Goal: Transaction & Acquisition: Purchase product/service

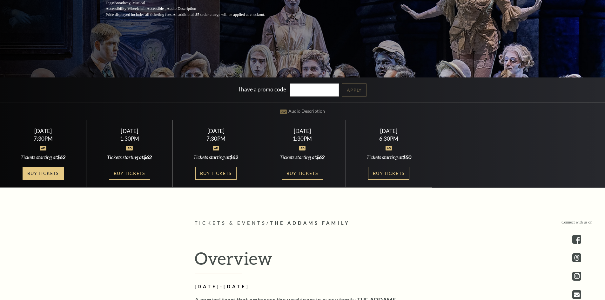
click at [54, 170] on link "Buy Tickets" at bounding box center [43, 173] width 41 height 13
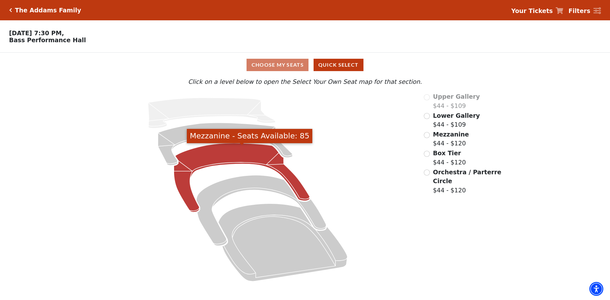
click at [236, 152] on icon "Mezzanine - Seats Available: 85" at bounding box center [242, 177] width 136 height 69
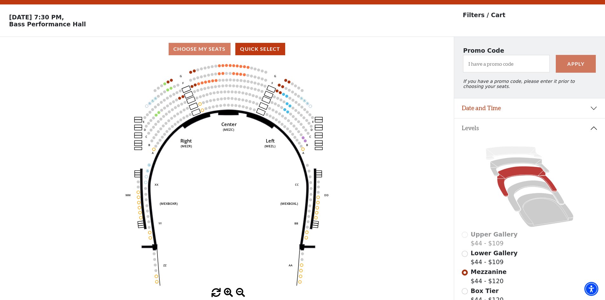
scroll to position [30, 0]
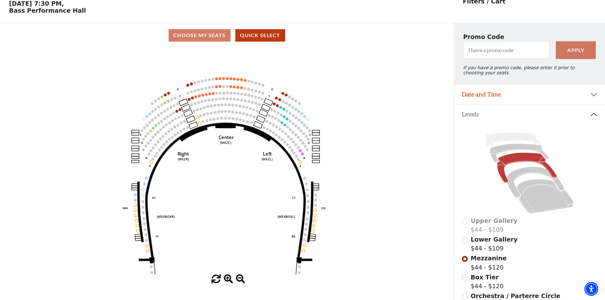
drag, startPoint x: 216, startPoint y: 139, endPoint x: 213, endPoint y: 166, distance: 26.8
click at [213, 166] on icon "Center (MEZC) Right (MEZR) Left (MEZL) (MEXBOXR) (MEXBOXL) XX WW CC DD YY BB ZZ…" at bounding box center [227, 161] width 408 height 227
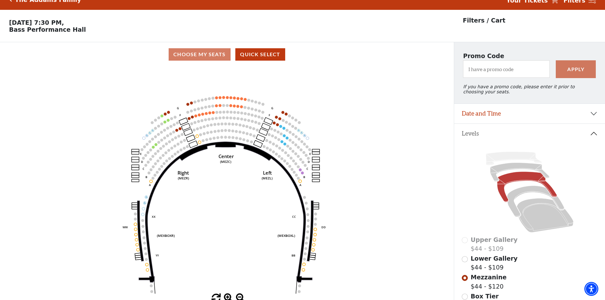
scroll to position [0, 0]
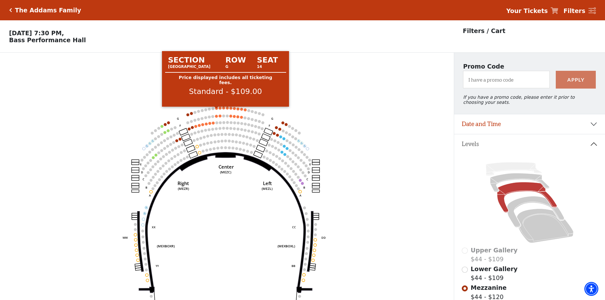
click at [217, 110] on circle at bounding box center [216, 108] width 3 height 3
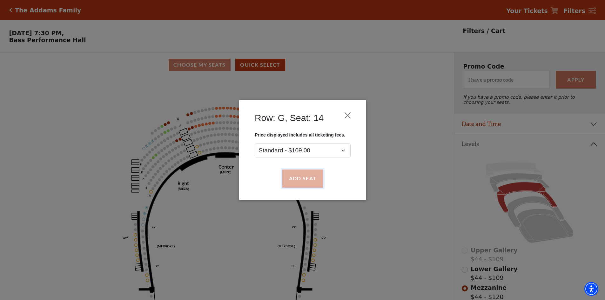
click at [305, 179] on button "Add Seat" at bounding box center [302, 179] width 41 height 18
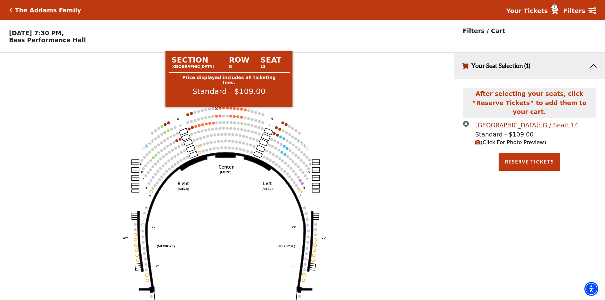
click at [221, 110] on circle at bounding box center [220, 108] width 3 height 3
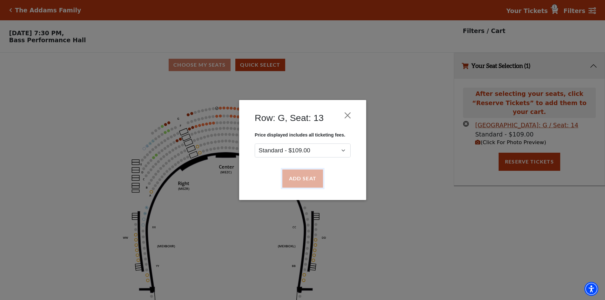
click at [299, 174] on button "Add Seat" at bounding box center [302, 179] width 41 height 18
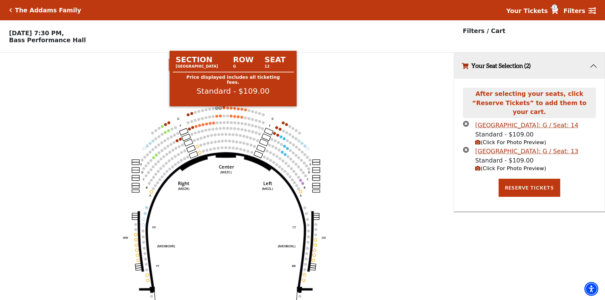
click at [224, 109] on circle at bounding box center [224, 107] width 3 height 3
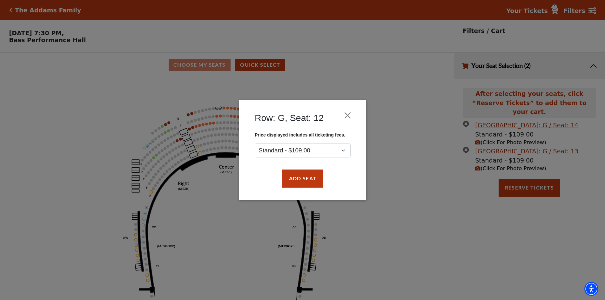
click at [302, 166] on div "Add Seat" at bounding box center [303, 179] width 108 height 30
click at [303, 177] on button "Add Seat" at bounding box center [302, 179] width 41 height 18
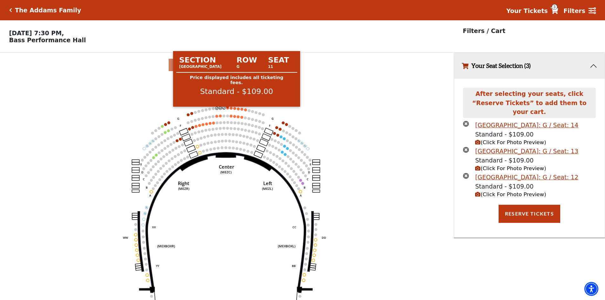
click at [229, 110] on circle at bounding box center [227, 108] width 3 height 3
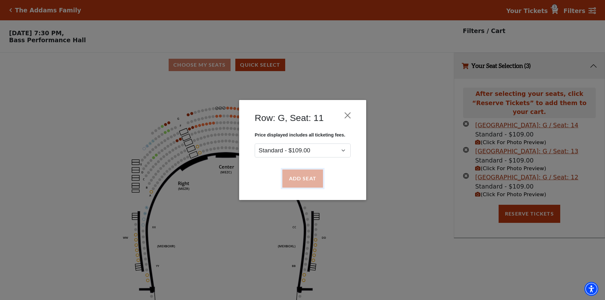
click at [300, 181] on button "Add Seat" at bounding box center [302, 179] width 41 height 18
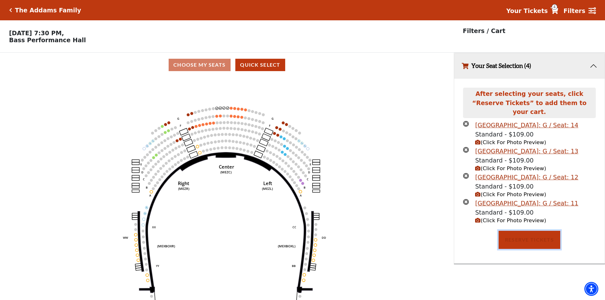
click at [524, 237] on button "Reserve Tickets" at bounding box center [530, 240] width 62 height 18
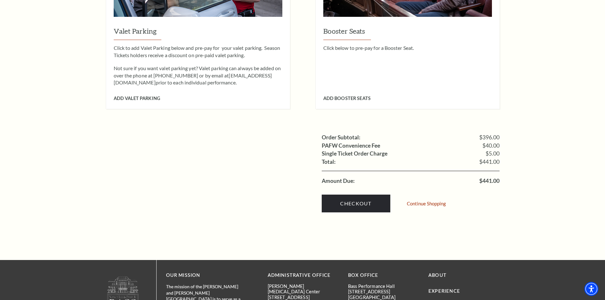
scroll to position [603, 0]
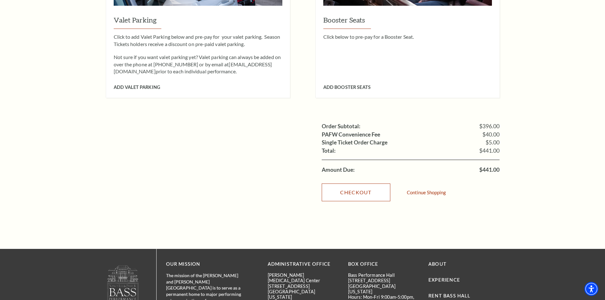
click at [365, 184] on link "Checkout" at bounding box center [356, 193] width 69 height 18
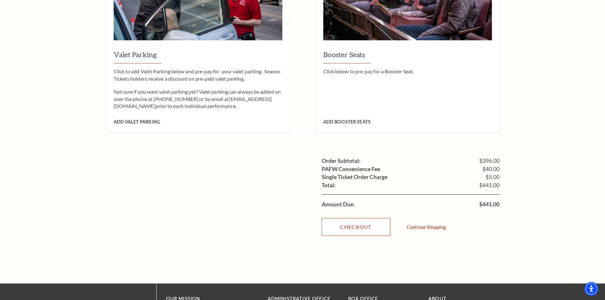
scroll to position [572, 0]
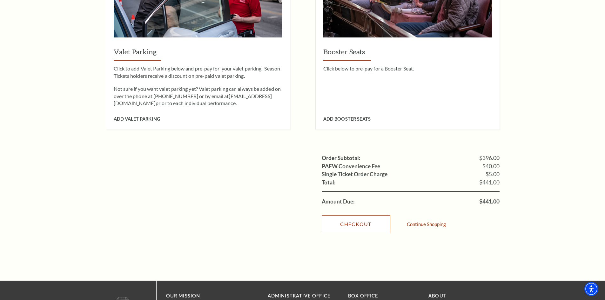
click at [358, 218] on link "Checkout" at bounding box center [356, 224] width 69 height 18
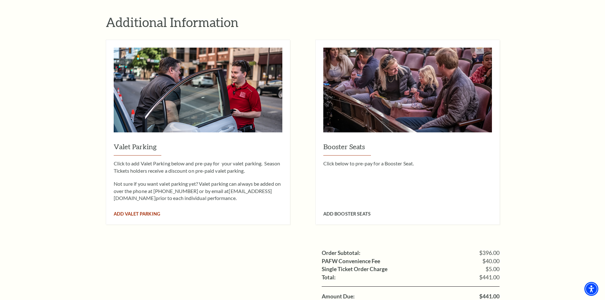
scroll to position [476, 0]
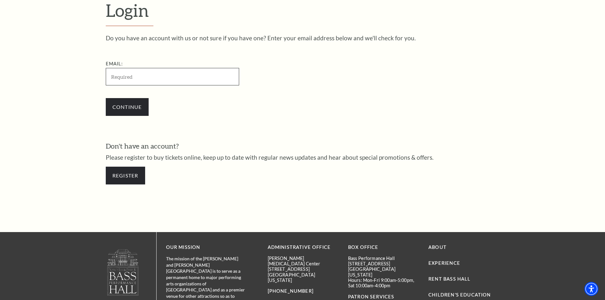
click at [134, 77] on input "Email:" at bounding box center [172, 76] width 133 height 17
paste input "[EMAIL_ADDRESS][DOMAIN_NAME]"
drag, startPoint x: 229, startPoint y: 117, endPoint x: 175, endPoint y: 84, distance: 63.4
click at [230, 117] on div "Continue" at bounding box center [204, 107] width 197 height 30
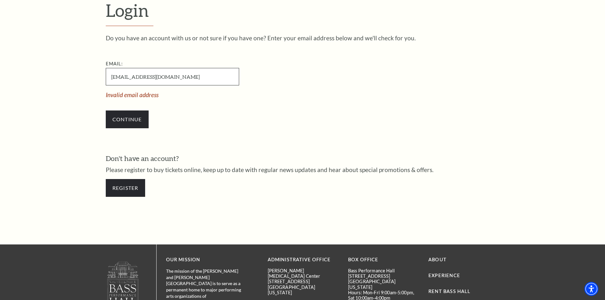
click at [118, 77] on input "zyrahsmith1394@gmail.com" at bounding box center [172, 76] width 133 height 17
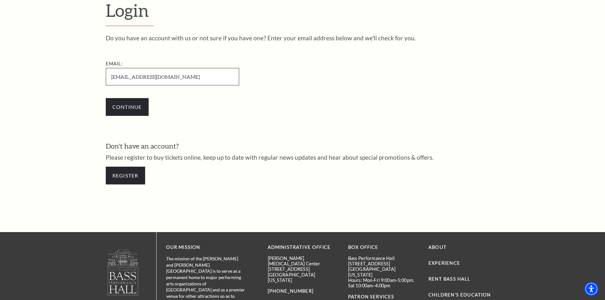
drag, startPoint x: 204, startPoint y: 73, endPoint x: 56, endPoint y: 70, distance: 148.0
click at [56, 70] on form "Login Do you have an account with us or not sure if you have one? Enter your em…" at bounding box center [302, 95] width 605 height 273
type input "zyrahsmith1394@gmail.com"
click at [322, 167] on div "Register" at bounding box center [303, 175] width 394 height 30
click at [114, 104] on input "Continue" at bounding box center [127, 107] width 43 height 18
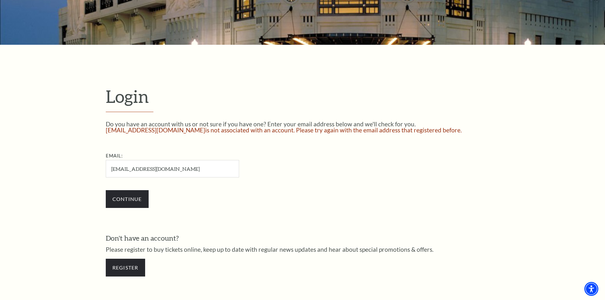
scroll to position [131, 0]
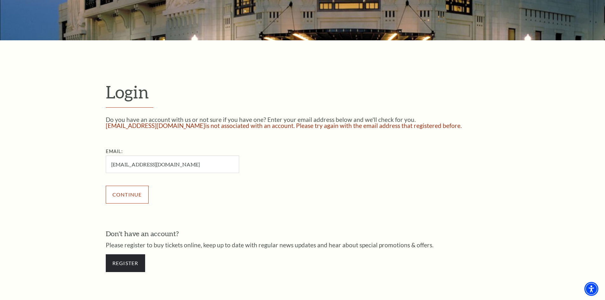
click at [132, 193] on input "Continue" at bounding box center [127, 195] width 43 height 18
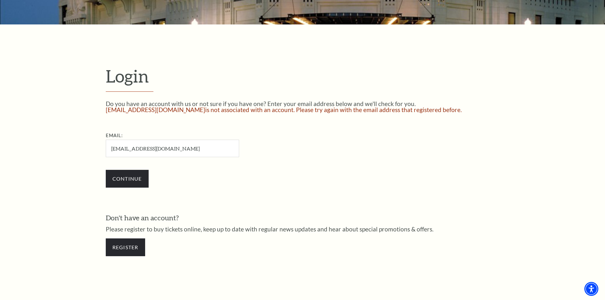
scroll to position [163, 0]
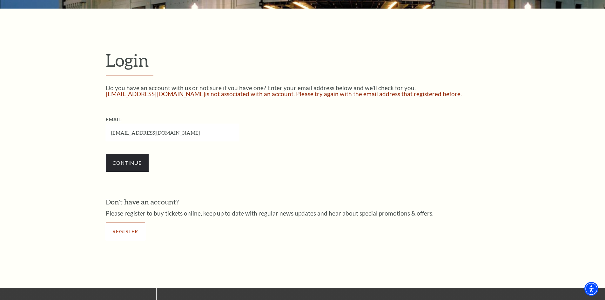
click at [131, 238] on link "Register" at bounding box center [125, 232] width 39 height 18
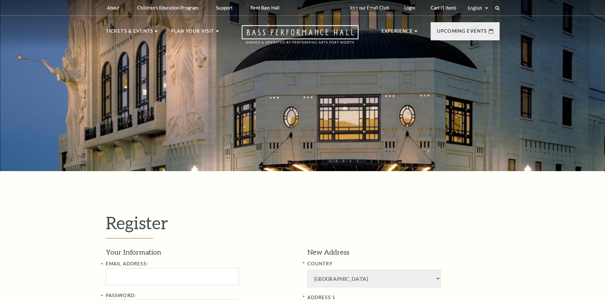
select select "1"
select select "[GEOGRAPHIC_DATA]"
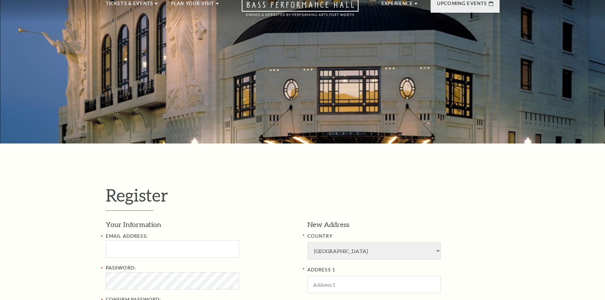
scroll to position [64, 0]
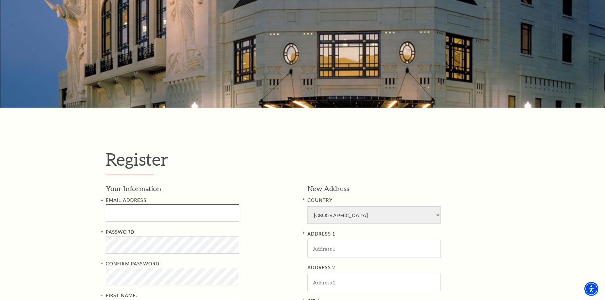
click at [165, 212] on input "text" at bounding box center [172, 212] width 133 height 17
paste input "[EMAIL_ADDRESS][DOMAIN_NAME]"
drag, startPoint x: 178, startPoint y: 213, endPoint x: 217, endPoint y: 199, distance: 41.1
click at [231, 186] on h3 "Your Information" at bounding box center [202, 189] width 192 height 10
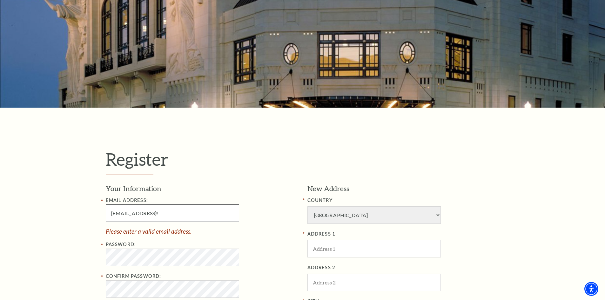
drag, startPoint x: 177, startPoint y: 213, endPoint x: 217, endPoint y: 216, distance: 40.1
click at [217, 216] on input "[EMAIL_ADDRESS]!!" at bounding box center [172, 212] width 133 height 17
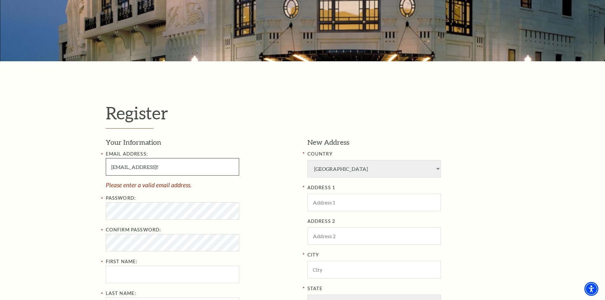
scroll to position [127, 0]
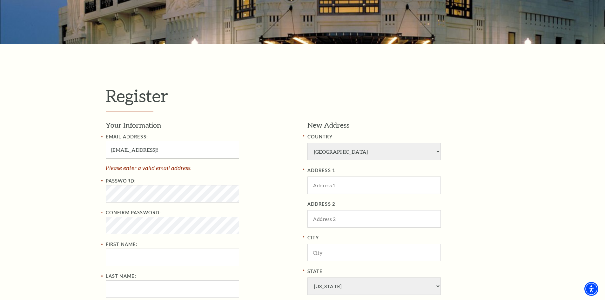
drag, startPoint x: 176, startPoint y: 148, endPoint x: 240, endPoint y: 151, distance: 63.9
click at [239, 151] on div "Email Address: zyrahsmith1394@gmail.comEbayr501!! Please enter a valid email ad…" at bounding box center [202, 152] width 192 height 38
type input "zyrahsmith1394@gmail.com"
click at [274, 100] on h1 "Register" at bounding box center [303, 98] width 394 height 26
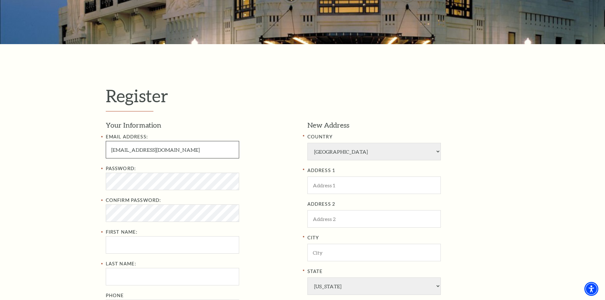
drag, startPoint x: 137, startPoint y: 148, endPoint x: 87, endPoint y: 151, distance: 50.3
click at [87, 151] on div "Register Your Information Email Address: zyrahsmith1394@gmail.com Password: Con…" at bounding box center [302, 238] width 605 height 388
click at [245, 69] on div "Register Your Information Email Address: zyrahsmith1394@gmail.com Password: Con…" at bounding box center [302, 238] width 406 height 388
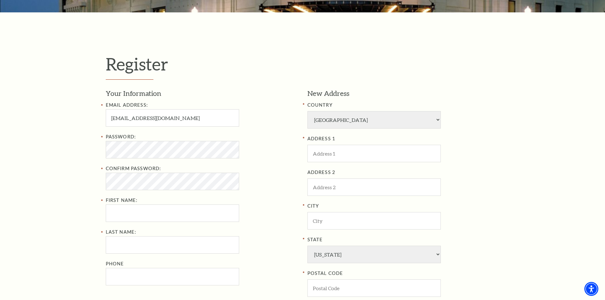
scroll to position [222, 0]
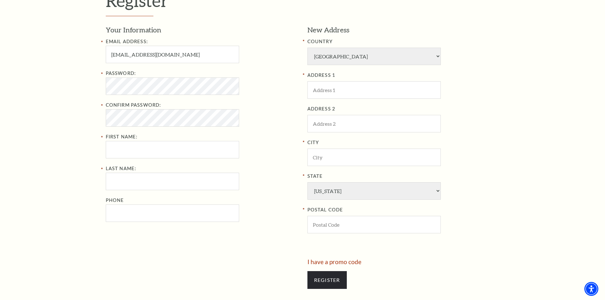
click at [137, 140] on div "Password: Confirm Password: First Name:" at bounding box center [202, 114] width 192 height 89
click at [139, 149] on input "First Name:" at bounding box center [172, 149] width 133 height 17
paste input "zyrahsmith"
drag, startPoint x: 124, startPoint y: 150, endPoint x: 161, endPoint y: 157, distance: 36.8
click at [161, 155] on input "zyrahsmith" at bounding box center [172, 149] width 133 height 17
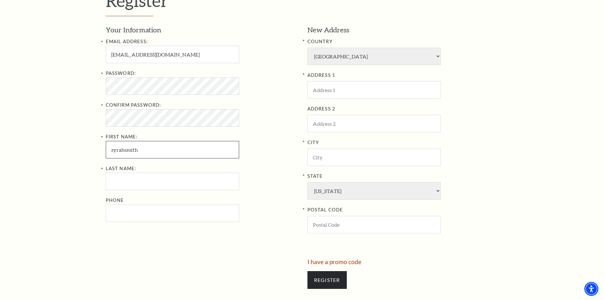
type input "zyrahsmith"
click at [133, 186] on input "Last Name:" at bounding box center [172, 181] width 133 height 17
paste input "smith"
type input "smith"
drag, startPoint x: 124, startPoint y: 151, endPoint x: 158, endPoint y: 151, distance: 34.0
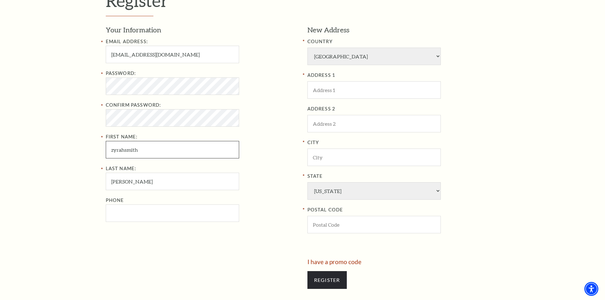
click at [158, 151] on input "zyrahsmith" at bounding box center [172, 149] width 133 height 17
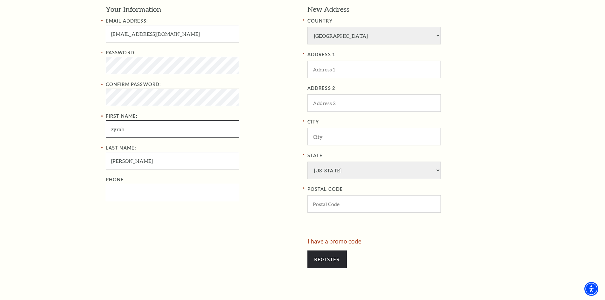
scroll to position [254, 0]
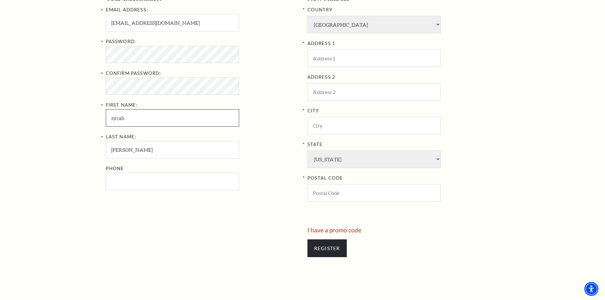
type input "zyrah"
drag, startPoint x: 144, startPoint y: 185, endPoint x: 33, endPoint y: 178, distance: 111.7
click at [144, 185] on input "Phone" at bounding box center [172, 181] width 133 height 17
click at [167, 179] on input "Phone" at bounding box center [172, 181] width 133 height 17
drag, startPoint x: 165, startPoint y: 182, endPoint x: 65, endPoint y: 177, distance: 100.5
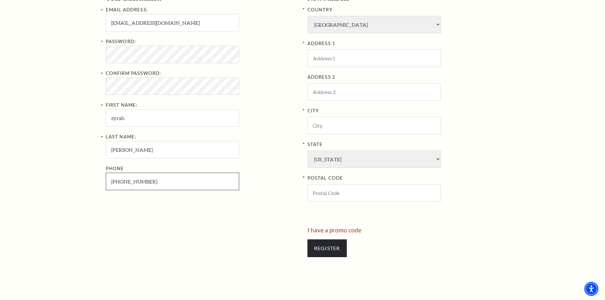
click at [65, 177] on div "Register Your Information Email Address: zyrahsmith1394@gmail.com Password: Con…" at bounding box center [302, 111] width 605 height 388
type input "817-456-7782"
click at [269, 152] on div "Last Name: smith Phone 817-456-7782" at bounding box center [202, 161] width 192 height 57
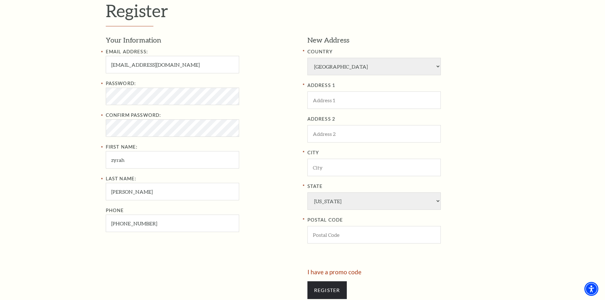
scroll to position [222, 0]
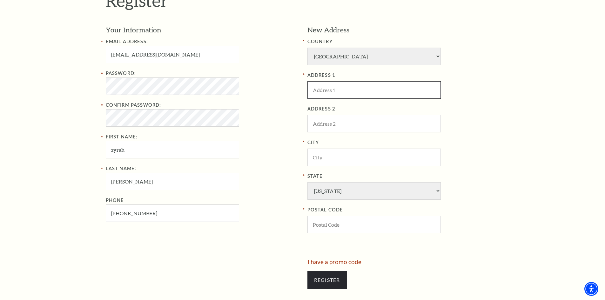
click at [348, 89] on input "ADDRESS 1" at bounding box center [373, 89] width 133 height 17
paste input "9685 Boat Club Rd"
type input "9685 Boat Club Rd"
click at [483, 94] on div "ADDRESS 1 9685 Boat Club Rd" at bounding box center [403, 84] width 192 height 27
click at [327, 161] on input "City" at bounding box center [373, 157] width 133 height 17
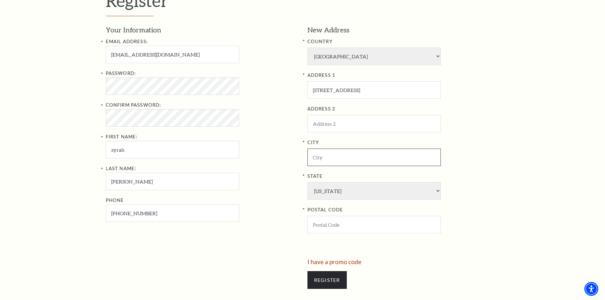
paste input "Fort Worth"
type input "Fort Worth"
click at [343, 223] on input "POSTAL CODE" at bounding box center [373, 224] width 133 height 17
click at [331, 219] on input "POSTAL CODE" at bounding box center [373, 224] width 133 height 17
paste input "76179"
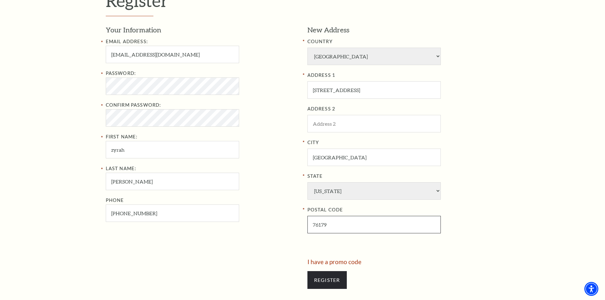
type input "76179"
click at [259, 232] on div "Your Information Email Address: zyrahsmith1394@gmail.com Password: Confirm Pass…" at bounding box center [204, 142] width 197 height 234
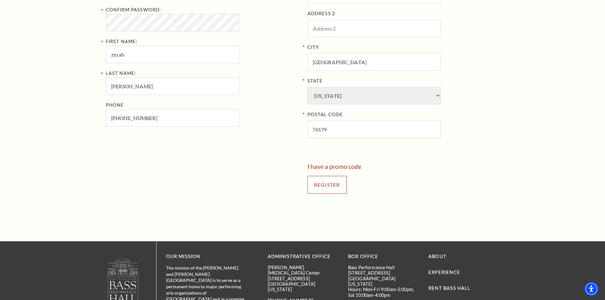
click at [320, 188] on input "Register" at bounding box center [326, 185] width 39 height 18
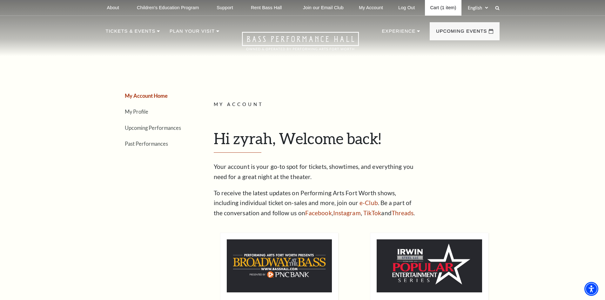
click at [436, 9] on link "Cart (1 item)" at bounding box center [443, 8] width 36 height 16
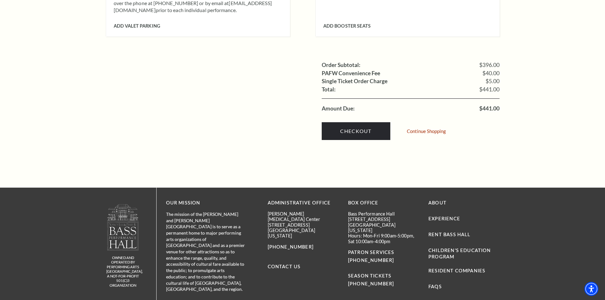
scroll to position [701, 0]
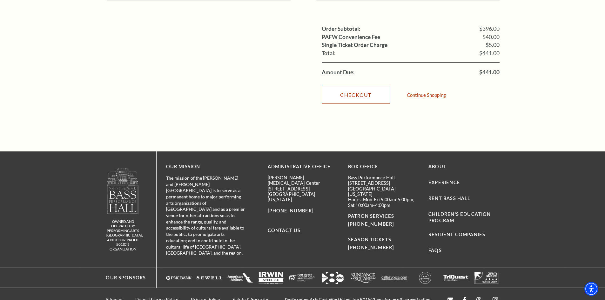
click at [363, 86] on link "Checkout" at bounding box center [356, 95] width 69 height 18
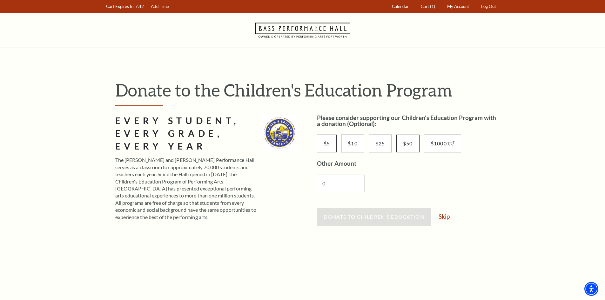
click at [449, 218] on link "Skip" at bounding box center [444, 216] width 11 height 6
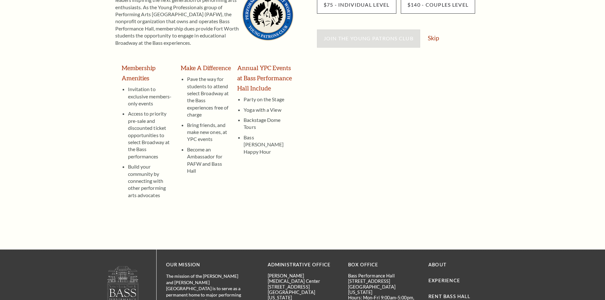
scroll to position [127, 0]
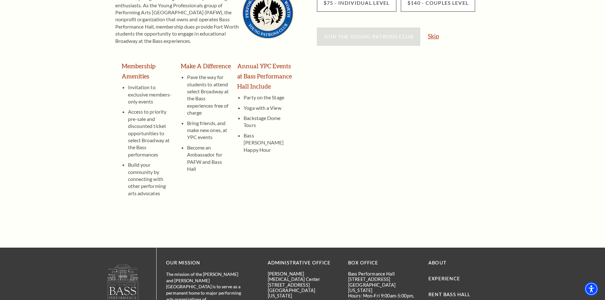
click at [432, 38] on link "Skip" at bounding box center [433, 36] width 11 height 6
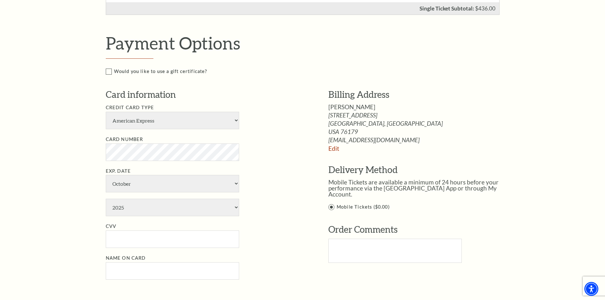
scroll to position [349, 0]
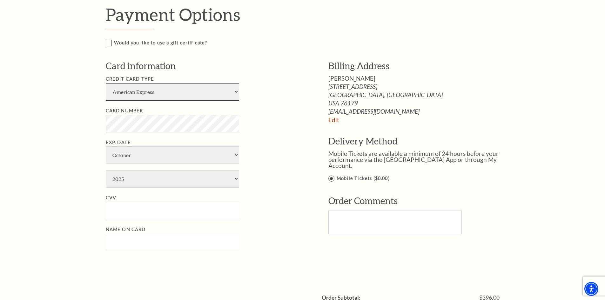
drag, startPoint x: 141, startPoint y: 84, endPoint x: 151, endPoint y: 99, distance: 18.1
click at [141, 84] on select "American Express Visa Master Card Discover" at bounding box center [172, 91] width 133 height 17
select select "24"
click at [106, 83] on select "American Express Visa Master Card Discover" at bounding box center [172, 91] width 133 height 17
click at [160, 113] on li "Card Number" at bounding box center [208, 119] width 204 height 25
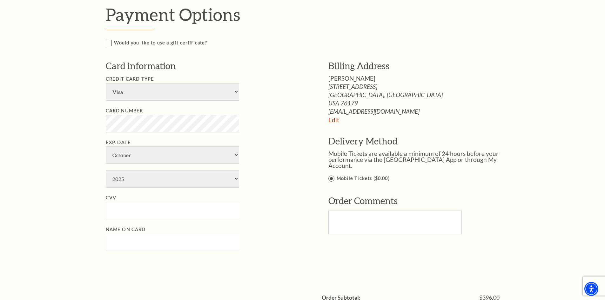
click at [76, 116] on div "Notice × Tickets cannot be removed during a Ticket Exchange. Choose Start Over …" at bounding box center [302, 86] width 605 height 775
click at [144, 154] on select "January February March April May June July August September October November De…" at bounding box center [172, 154] width 133 height 17
select select "3"
click at [106, 146] on select "January February March April May June July August September October November De…" at bounding box center [172, 154] width 133 height 17
click at [158, 179] on select "2025 2026 2027 2028 2029 2030 2031 2032 2033 2034" at bounding box center [172, 178] width 133 height 17
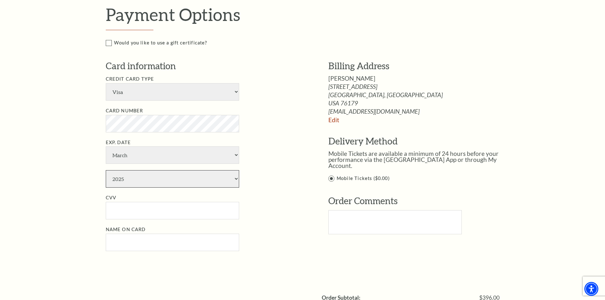
select select "2029"
click at [106, 170] on select "2025 2026 2027 2028 2029 2030 2031 2032 2033 2034" at bounding box center [172, 178] width 133 height 17
click at [300, 225] on ul "Credit Card Type American Express Visa Master Card Discover Card Number Exp. Da…" at bounding box center [208, 163] width 204 height 176
click at [187, 218] on input "CVV" at bounding box center [172, 210] width 133 height 17
paste input "630"
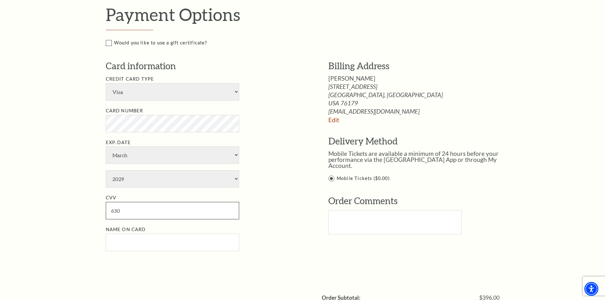
type input "630"
click at [184, 240] on input "Name on Card" at bounding box center [172, 242] width 133 height 17
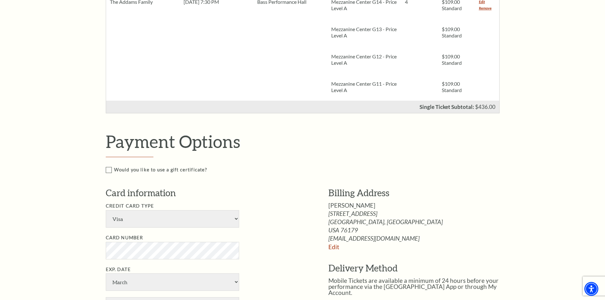
scroll to position [445, 0]
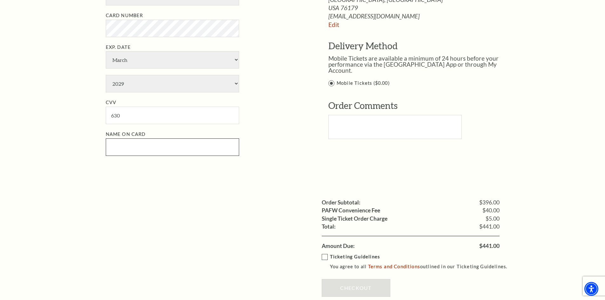
click at [141, 148] on input "Name on Card" at bounding box center [172, 146] width 133 height 17
paste input "zyrahsmith"
click at [124, 146] on input "zyrahsmith" at bounding box center [172, 146] width 133 height 17
type input "zyrah smith"
click at [144, 182] on div "Payment Options Would you like to use a gift certificate? Gift Certificate Numb…" at bounding box center [309, 48] width 407 height 278
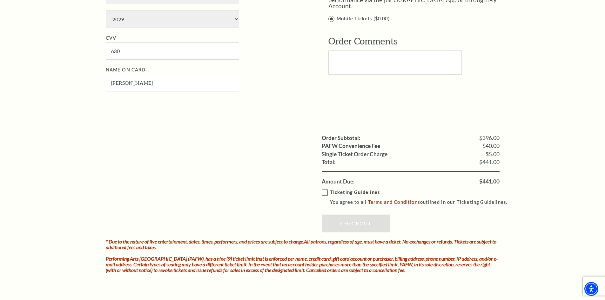
scroll to position [572, 0]
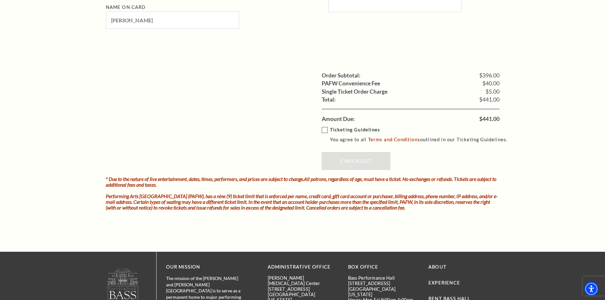
click at [325, 125] on div "Ticketing Guidelines You agree to all Terms and Conditions outlined in our Tick…" at bounding box center [411, 149] width 178 height 53
click at [326, 130] on label "Ticketing Guidelines You agree to all Terms and Conditions outlined in our Tick…" at bounding box center [417, 134] width 191 height 17
click at [0, 0] on input "Ticketing Guidelines You agree to all Terms and Conditions outlined in our Tick…" at bounding box center [0, 0] width 0 height 0
click at [345, 161] on link "Checkout" at bounding box center [356, 161] width 69 height 18
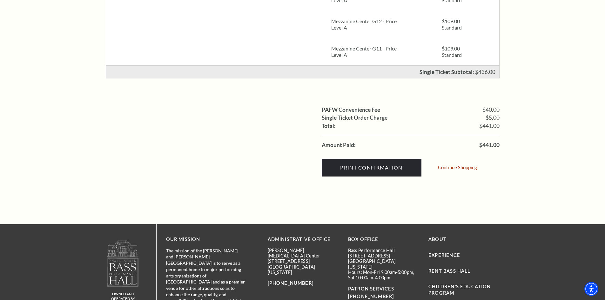
scroll to position [117, 0]
